Goal: Leave review/rating: Leave review/rating

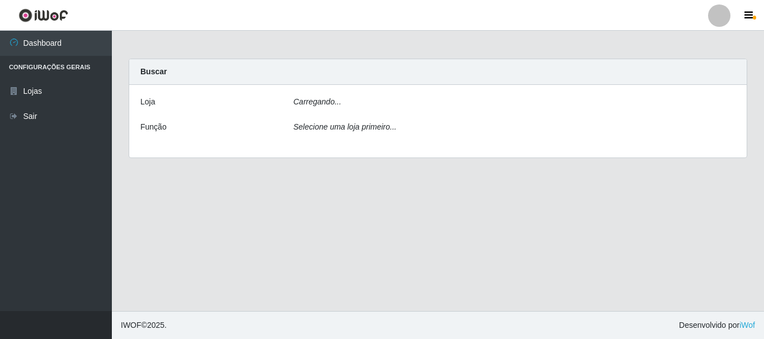
click at [726, 137] on div "Selecione uma loja primeiro..." at bounding box center [514, 129] width 459 height 16
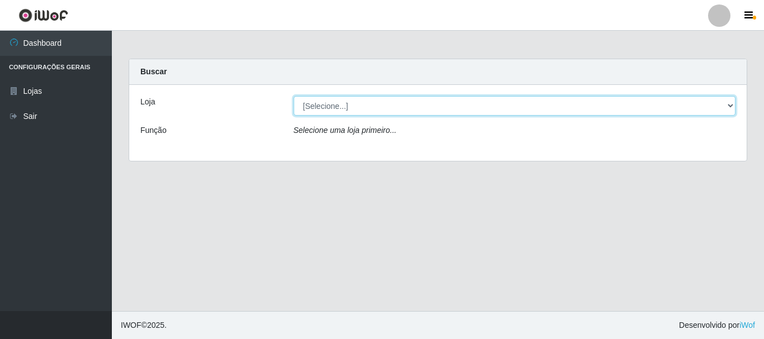
click at [729, 106] on select "[Selecione...] Nordestão - Alecrim" at bounding box center [515, 106] width 442 height 20
select select "453"
click at [294, 96] on select "[Selecione...] Nordestão - Alecrim" at bounding box center [515, 106] width 442 height 20
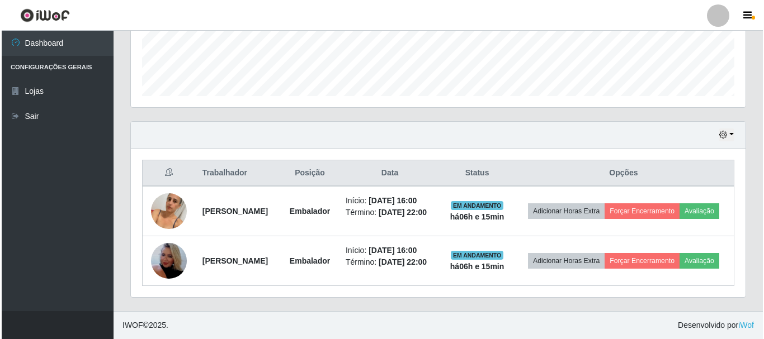
scroll to position [344, 0]
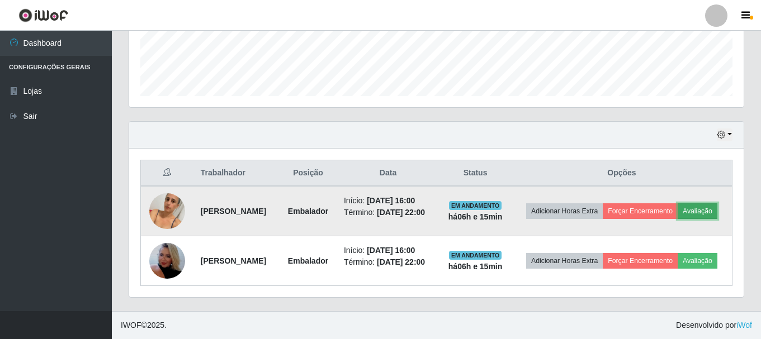
click at [678, 204] on button "Avaliação" at bounding box center [698, 212] width 40 height 16
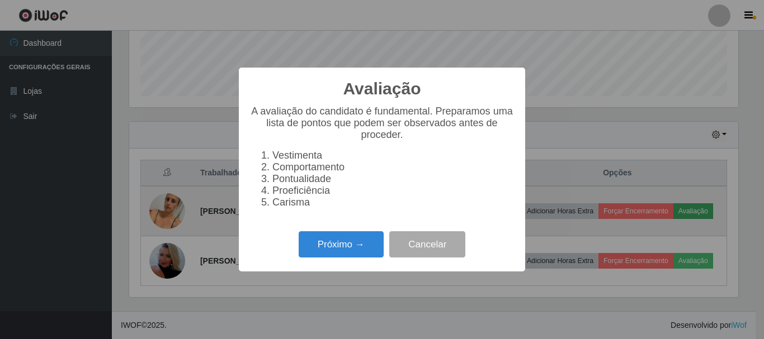
scroll to position [232, 609]
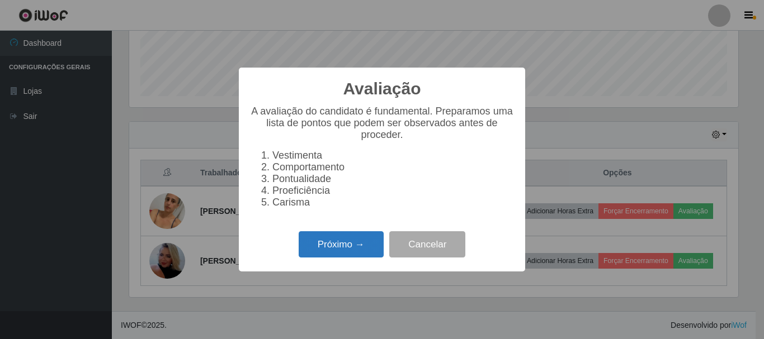
click at [363, 251] on button "Próximo →" at bounding box center [341, 244] width 85 height 26
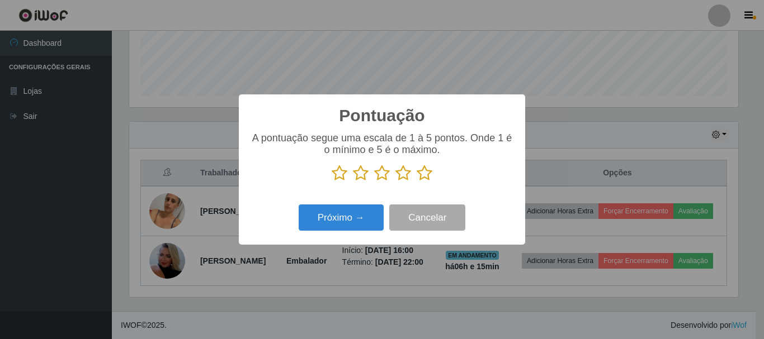
click at [425, 174] on icon at bounding box center [425, 173] width 16 height 17
click at [417, 182] on input "radio" at bounding box center [417, 182] width 0 height 0
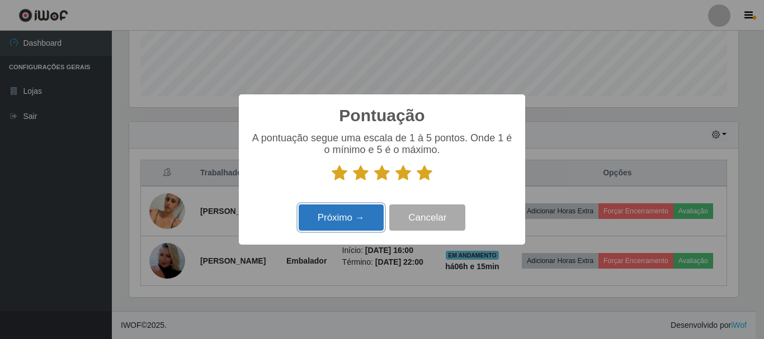
click at [360, 216] on button "Próximo →" at bounding box center [341, 218] width 85 height 26
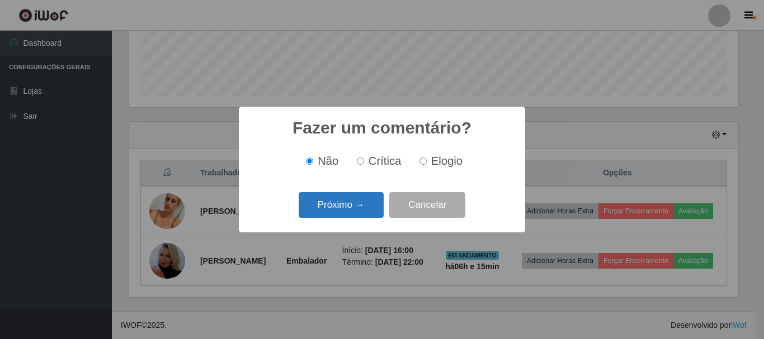
click at [357, 210] on button "Próximo →" at bounding box center [341, 205] width 85 height 26
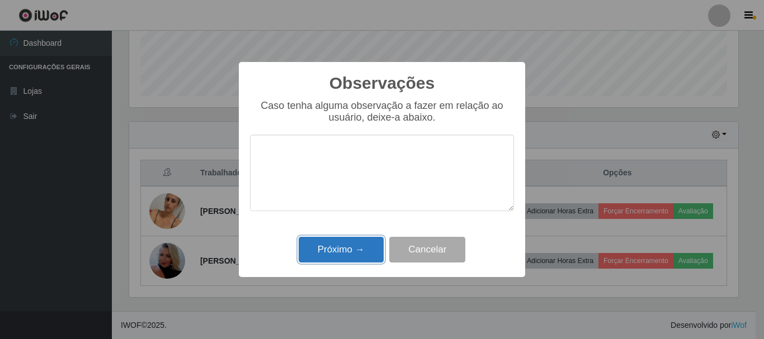
click at [365, 256] on button "Próximo →" at bounding box center [341, 250] width 85 height 26
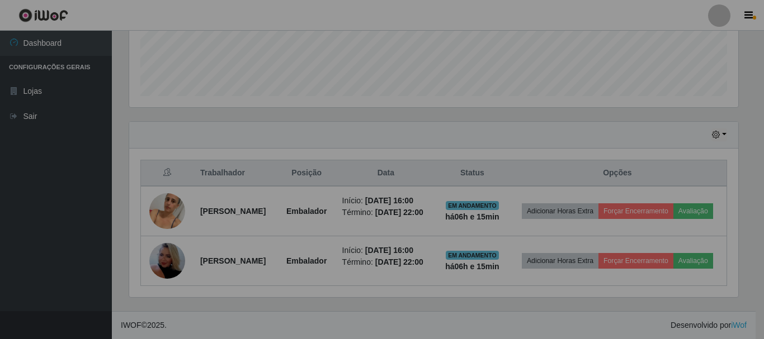
scroll to position [232, 615]
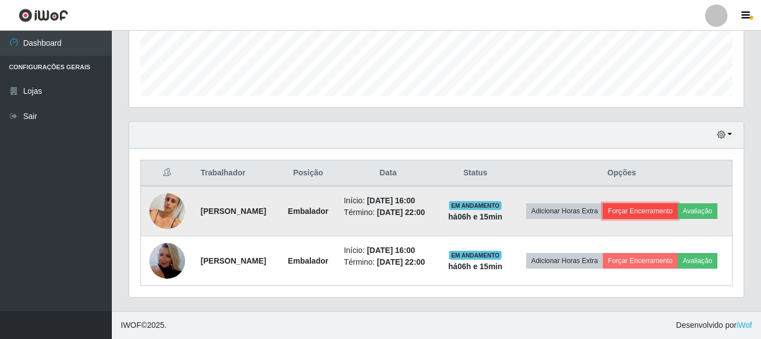
click at [667, 204] on button "Forçar Encerramento" at bounding box center [640, 212] width 75 height 16
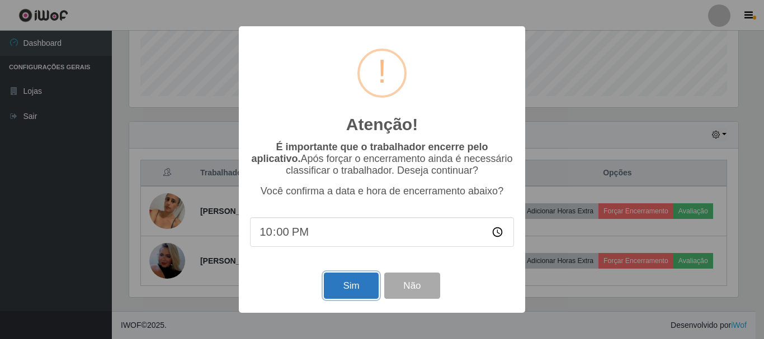
click at [338, 289] on button "Sim" at bounding box center [351, 286] width 54 height 26
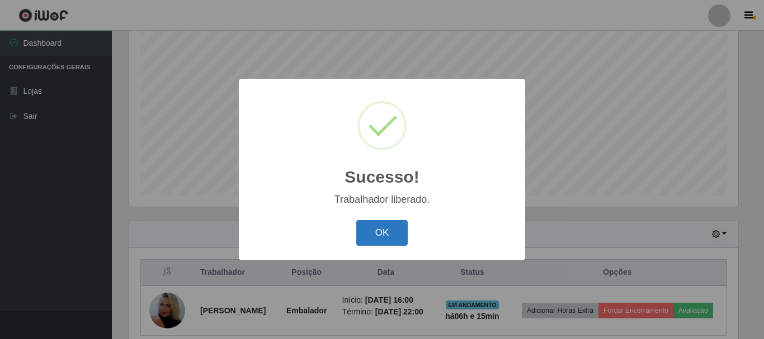
click at [392, 232] on button "OK" at bounding box center [382, 233] width 52 height 26
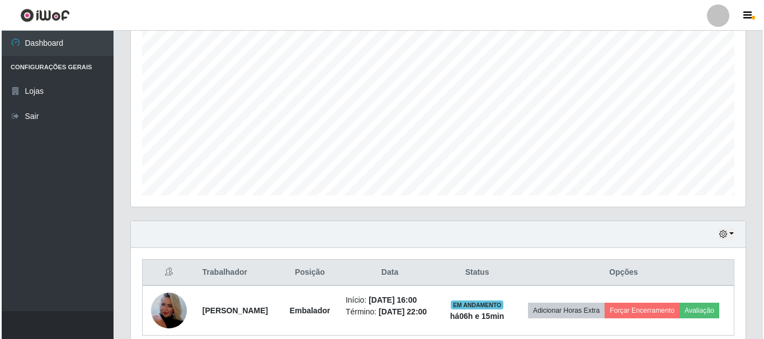
scroll to position [254, 0]
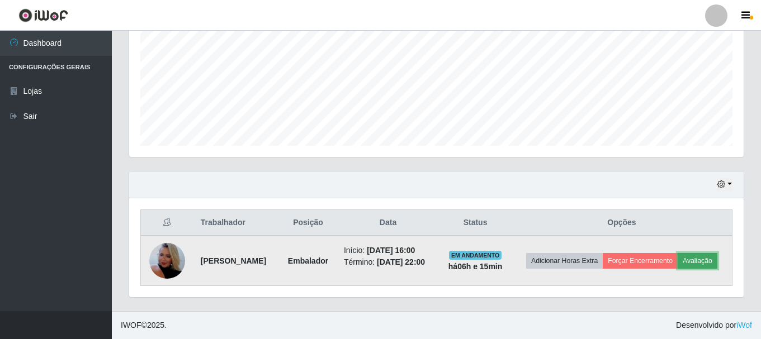
click at [689, 258] on button "Avaliação" at bounding box center [698, 261] width 40 height 16
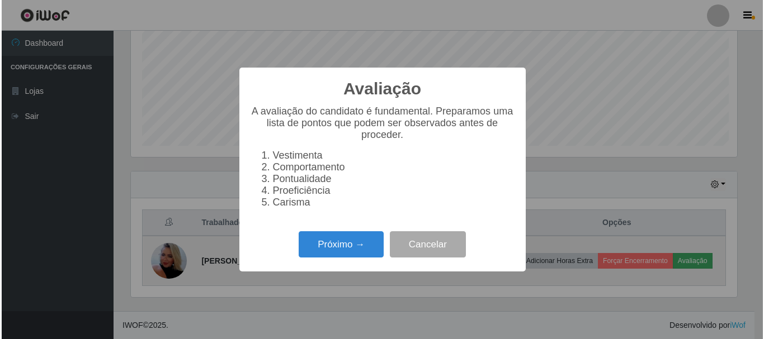
scroll to position [232, 609]
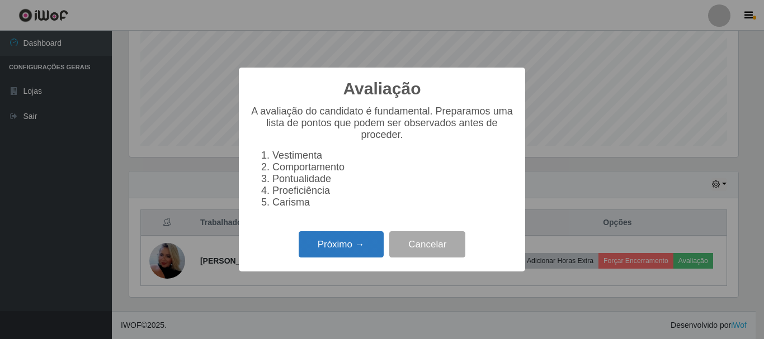
click at [360, 256] on button "Próximo →" at bounding box center [341, 244] width 85 height 26
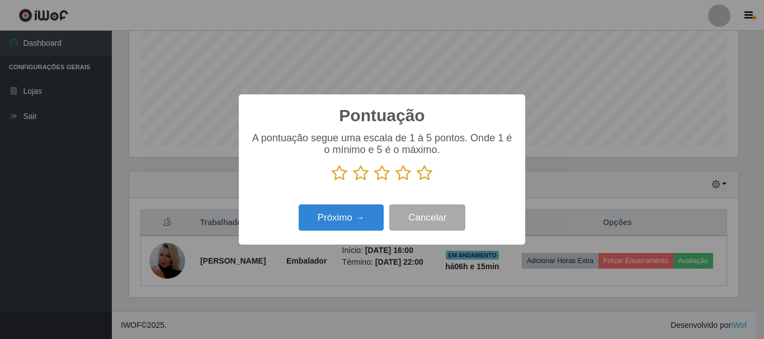
scroll to position [558945, 558569]
click at [424, 176] on icon at bounding box center [425, 173] width 16 height 17
click at [417, 182] on input "radio" at bounding box center [417, 182] width 0 height 0
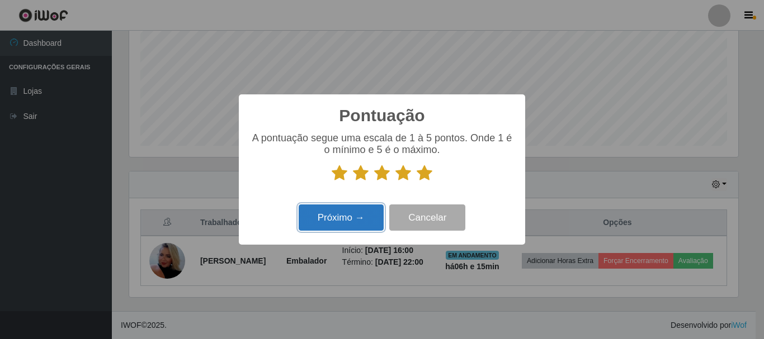
click at [357, 215] on button "Próximo →" at bounding box center [341, 218] width 85 height 26
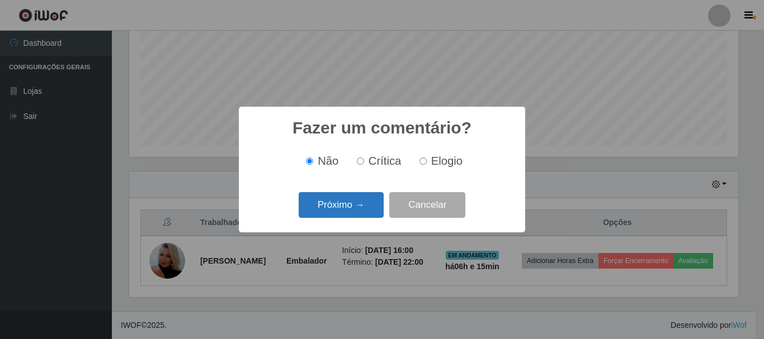
click at [321, 203] on button "Próximo →" at bounding box center [341, 205] width 85 height 26
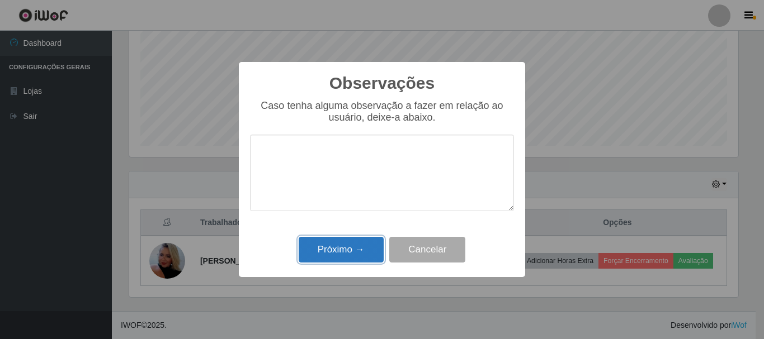
click at [342, 253] on button "Próximo →" at bounding box center [341, 250] width 85 height 26
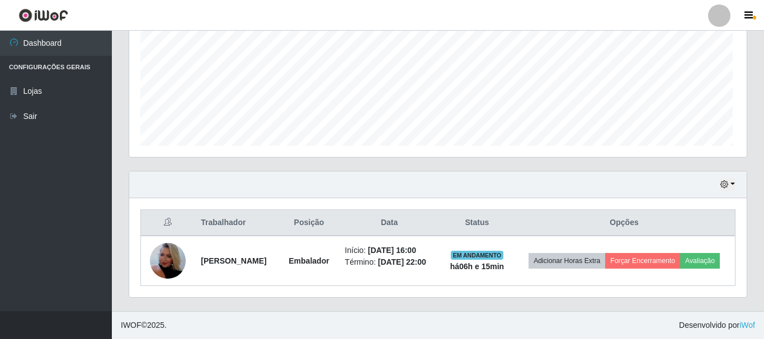
scroll to position [232, 615]
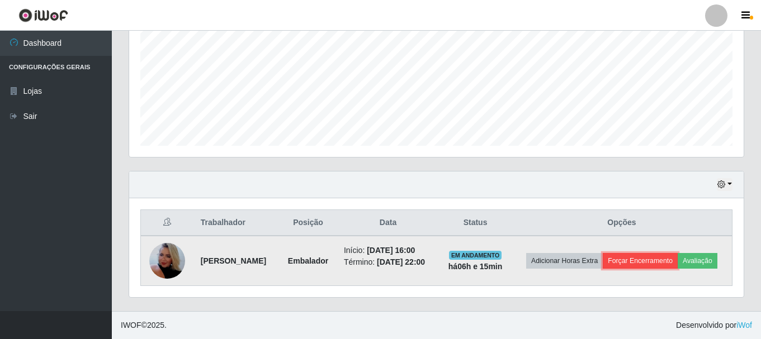
click at [631, 259] on button "Forçar Encerramento" at bounding box center [640, 261] width 75 height 16
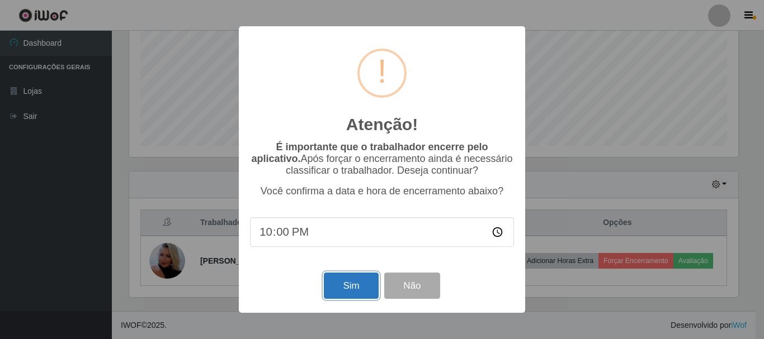
click at [364, 284] on button "Sim" at bounding box center [351, 286] width 54 height 26
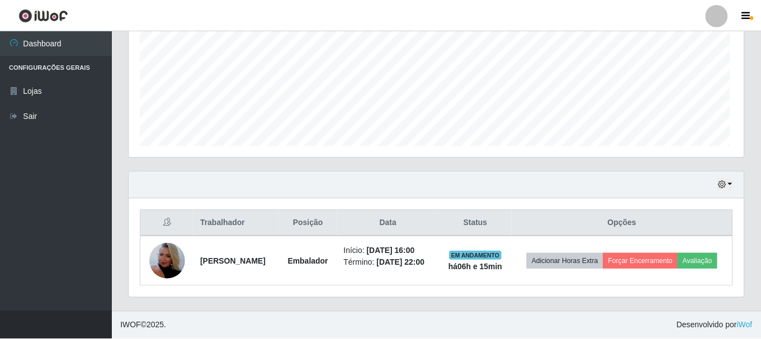
scroll to position [0, 0]
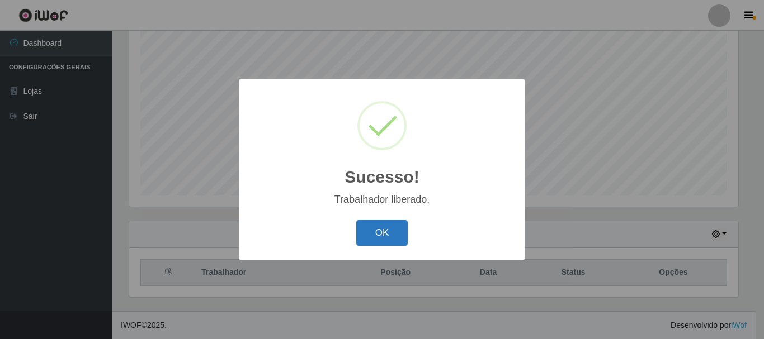
click at [374, 233] on button "OK" at bounding box center [382, 233] width 52 height 26
